Goal: Task Accomplishment & Management: Manage account settings

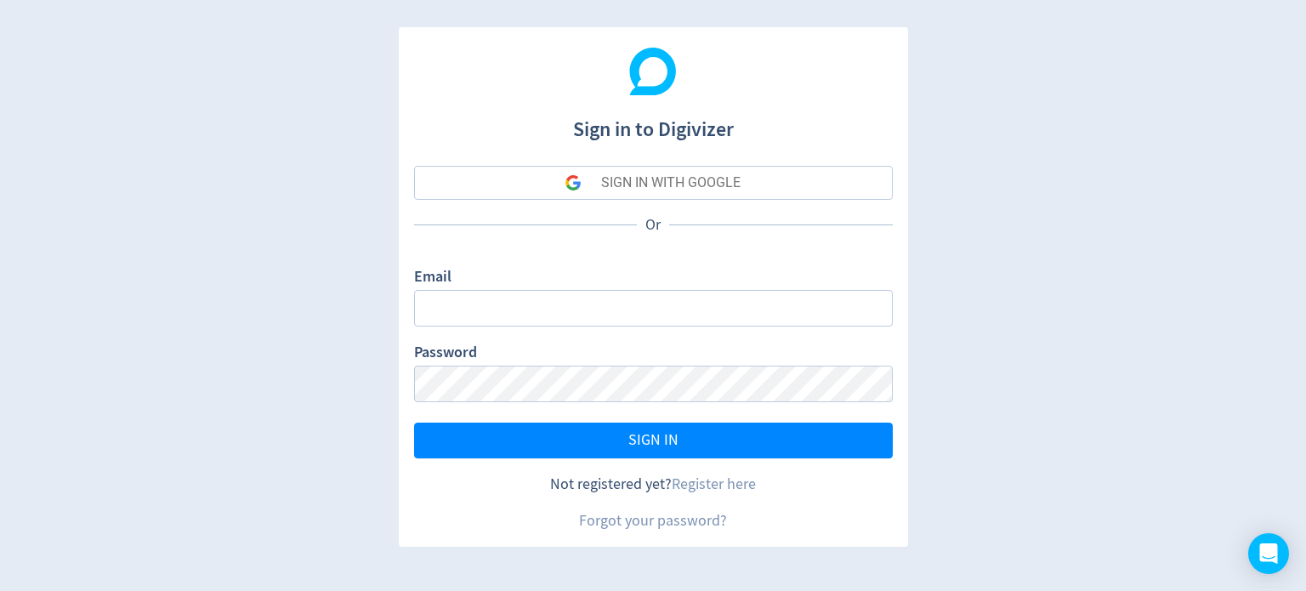
click at [598, 313] on input "Email" at bounding box center [653, 308] width 479 height 37
click at [611, 309] on input "Email" at bounding box center [653, 308] width 479 height 37
drag, startPoint x: 648, startPoint y: 313, endPoint x: 548, endPoint y: 314, distance: 99.5
click at [548, 314] on input "[EMAIL_ADDRESS][DOMAIN_NAME]" at bounding box center [653, 308] width 479 height 37
type input "[EMAIL_ADDRESS][DOMAIN_NAME]"
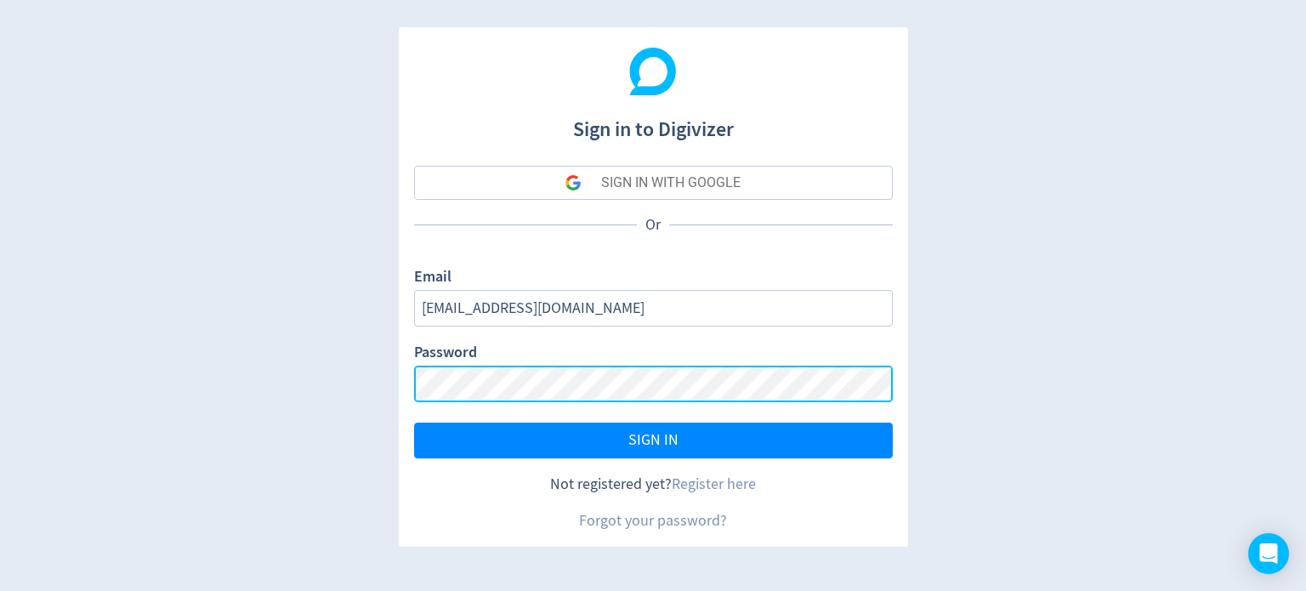
click at [414, 423] on button "SIGN IN" at bounding box center [653, 441] width 479 height 36
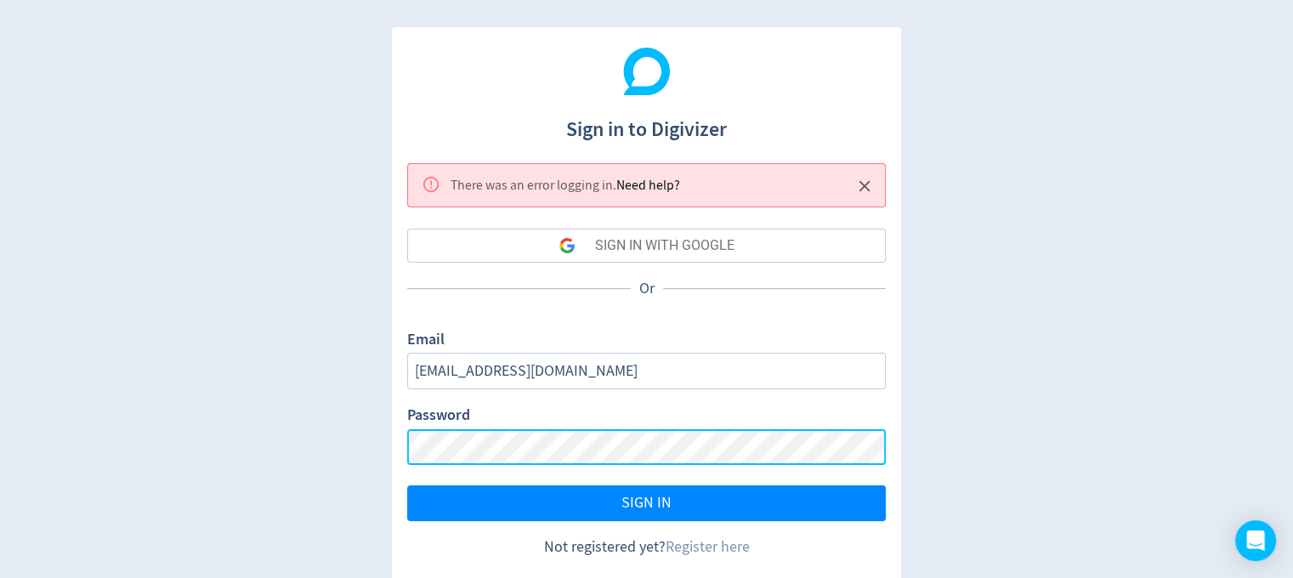
click at [299, 454] on div "Sign in to Digivizer There was an error logging in . Need help? SIGN IN WITH GO…" at bounding box center [646, 315] width 1293 height 631
click at [407, 486] on button "SIGN IN" at bounding box center [646, 504] width 479 height 36
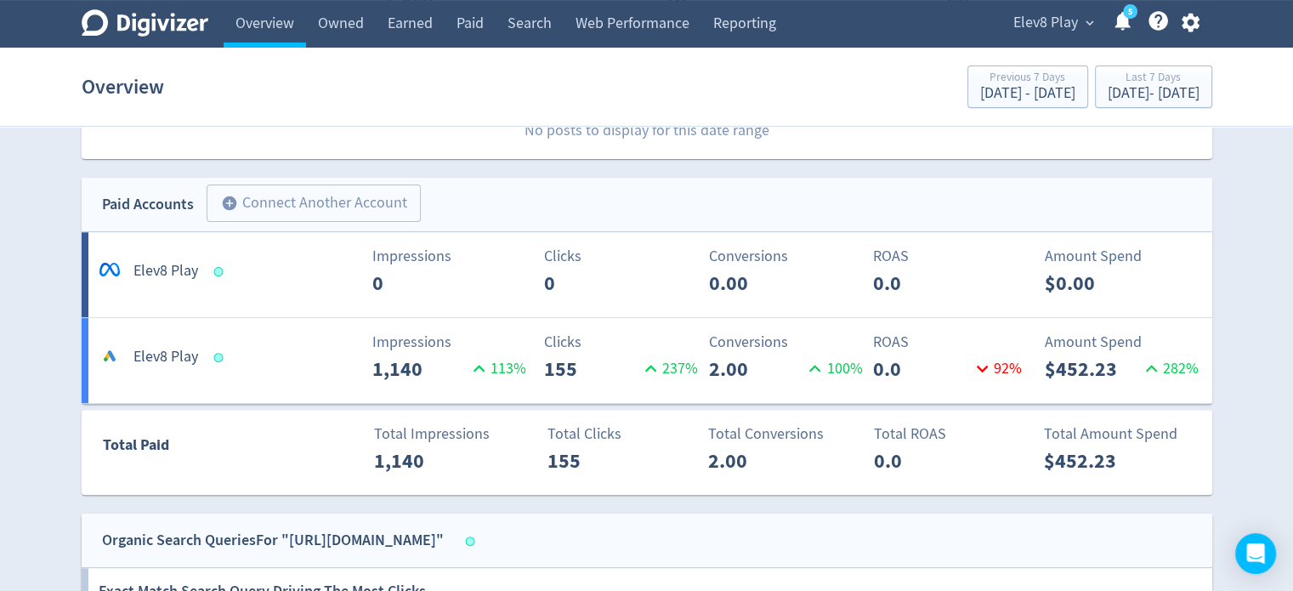
scroll to position [93, 0]
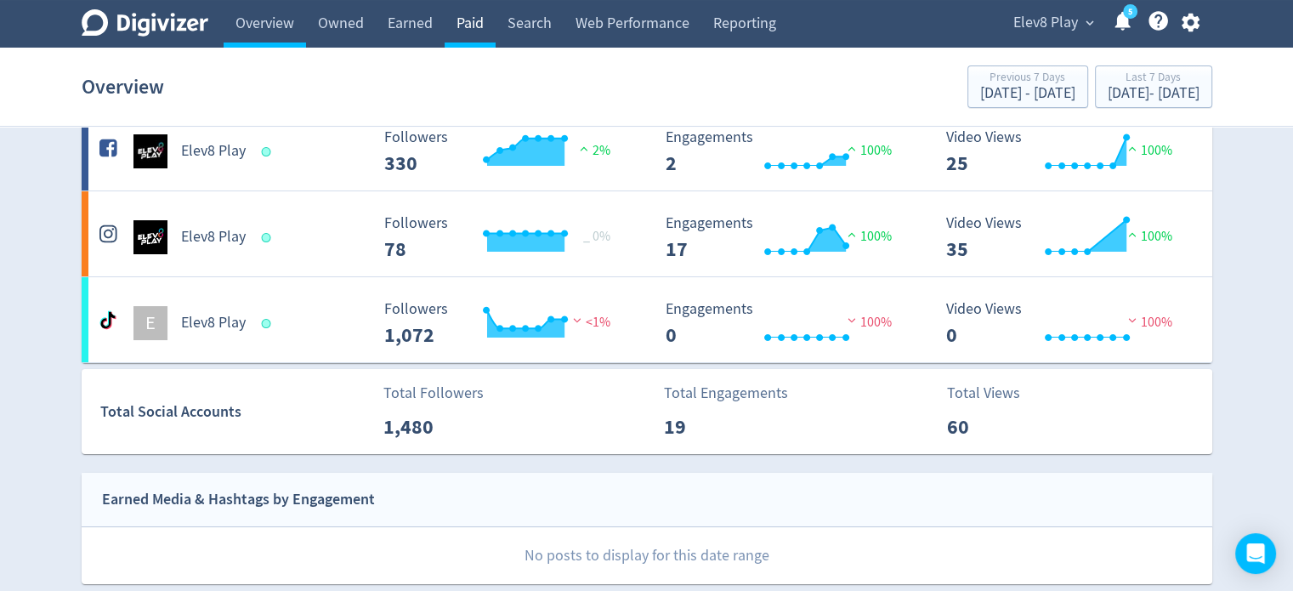
click at [471, 33] on link "Paid" at bounding box center [470, 24] width 51 height 48
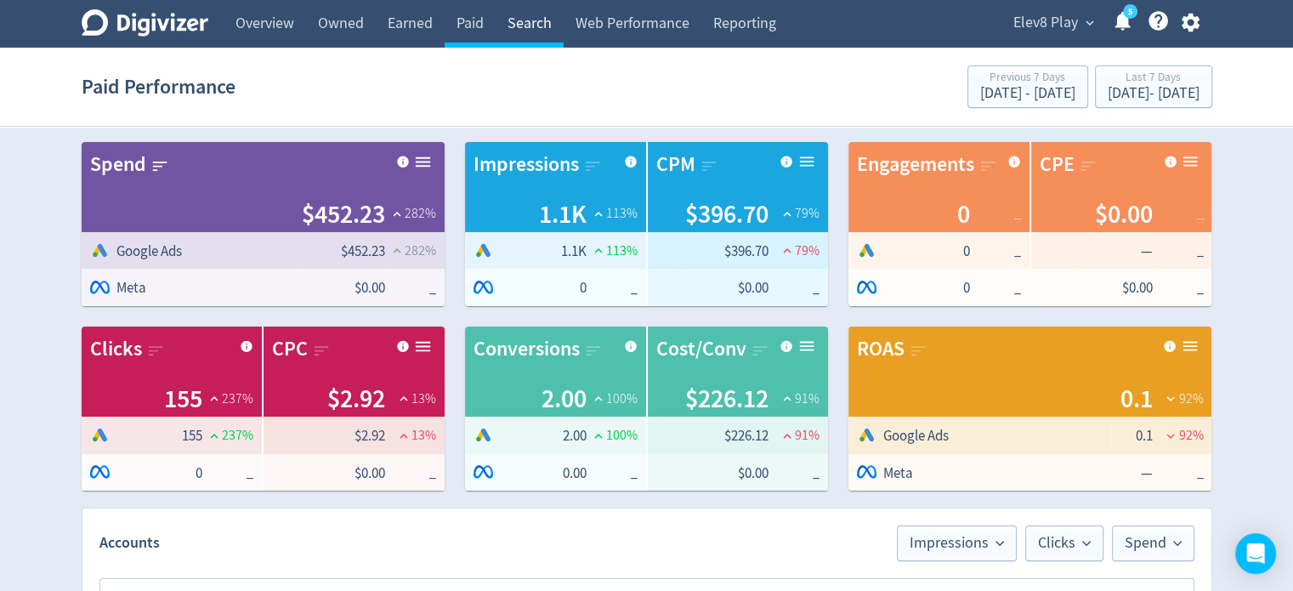
click at [530, 31] on link "Search" at bounding box center [530, 24] width 68 height 48
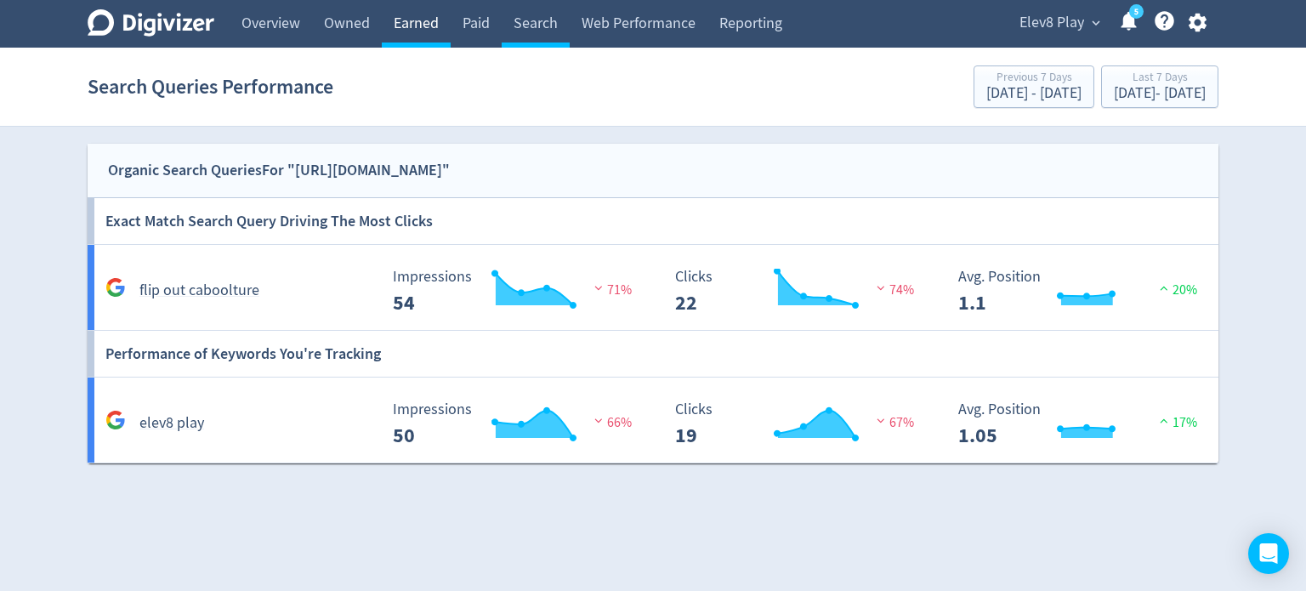
click at [399, 23] on link "Earned" at bounding box center [416, 24] width 69 height 48
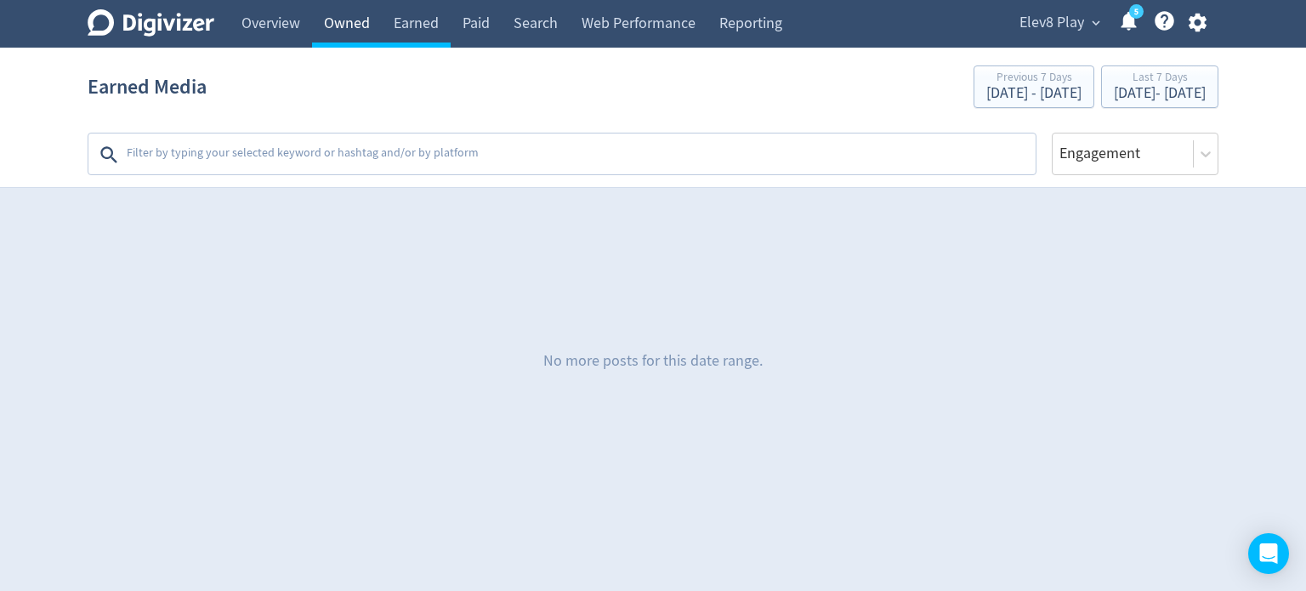
click at [364, 39] on link "Owned" at bounding box center [347, 24] width 70 height 48
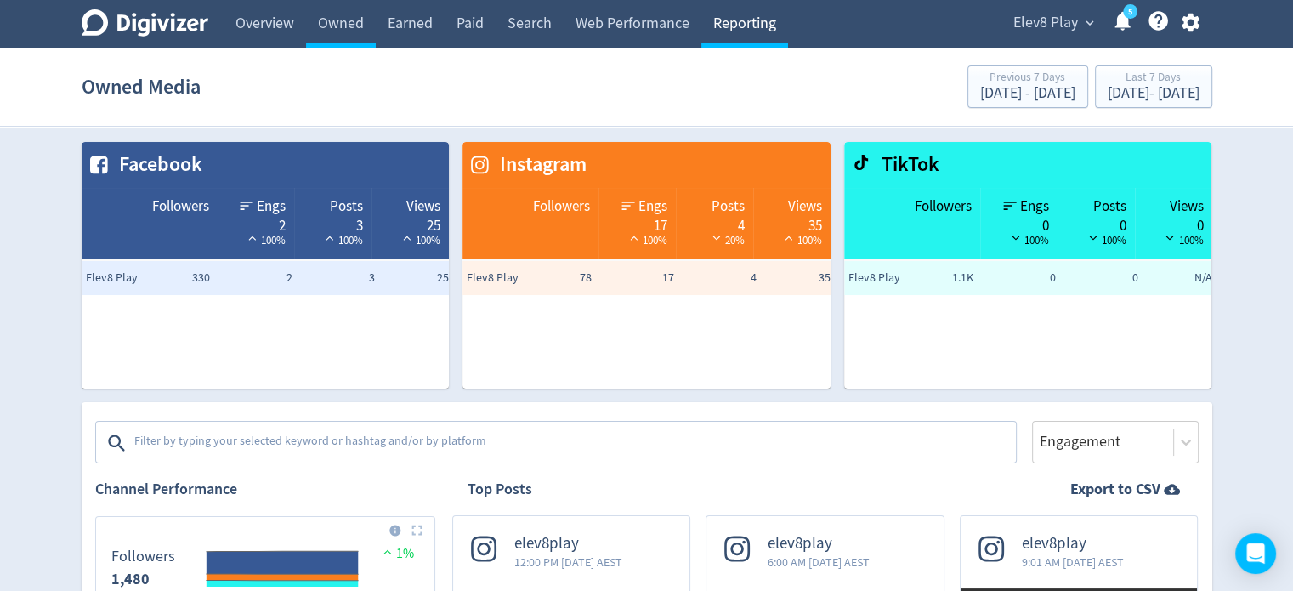
click at [742, 29] on link "Reporting" at bounding box center [745, 24] width 87 height 48
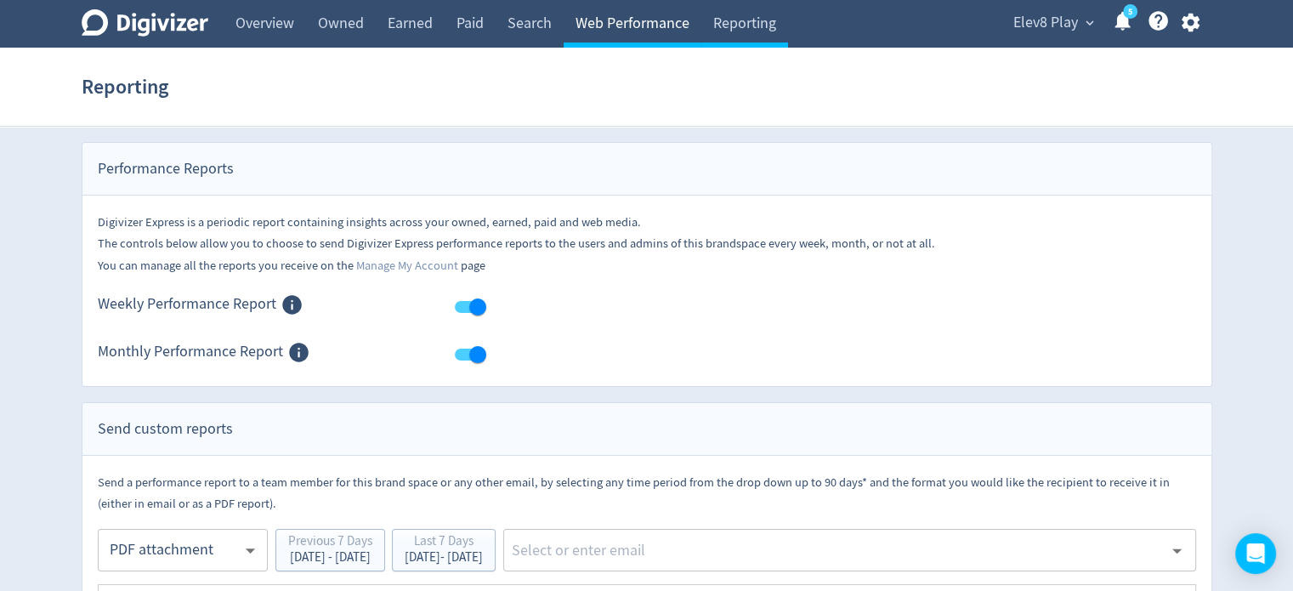
click at [638, 20] on link "Web Performance" at bounding box center [633, 24] width 138 height 48
